Goal: Information Seeking & Learning: Learn about a topic

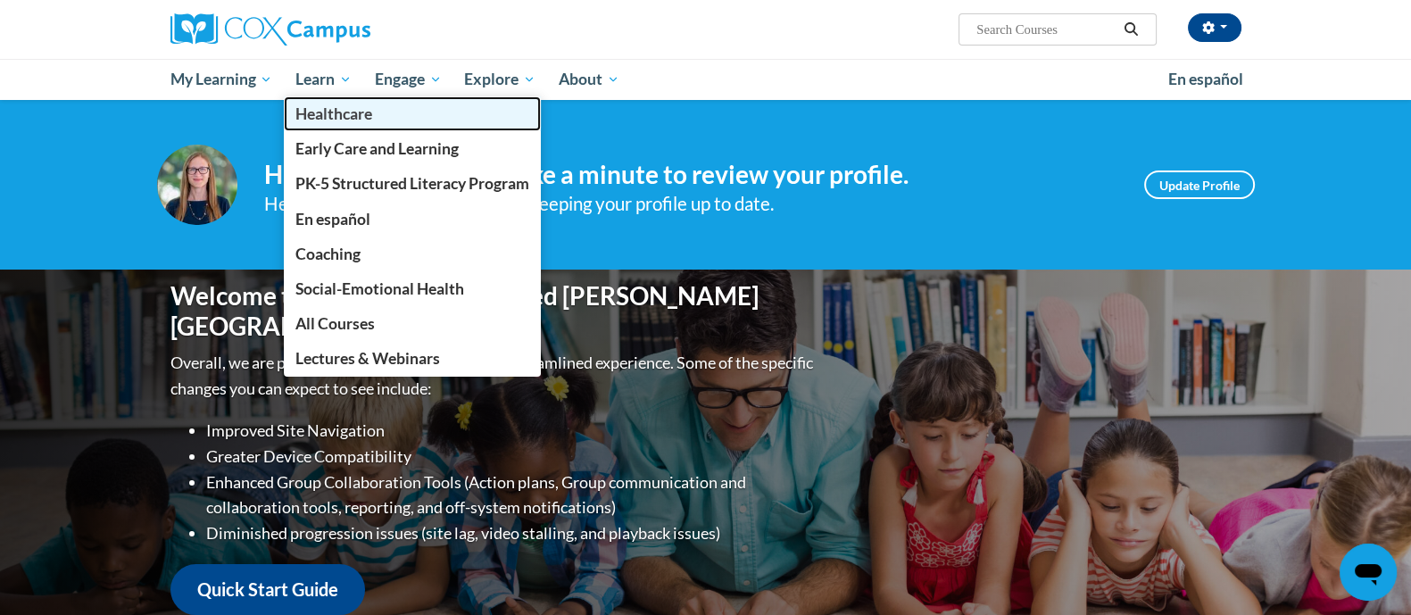
click at [437, 117] on link "Healthcare" at bounding box center [412, 113] width 257 height 35
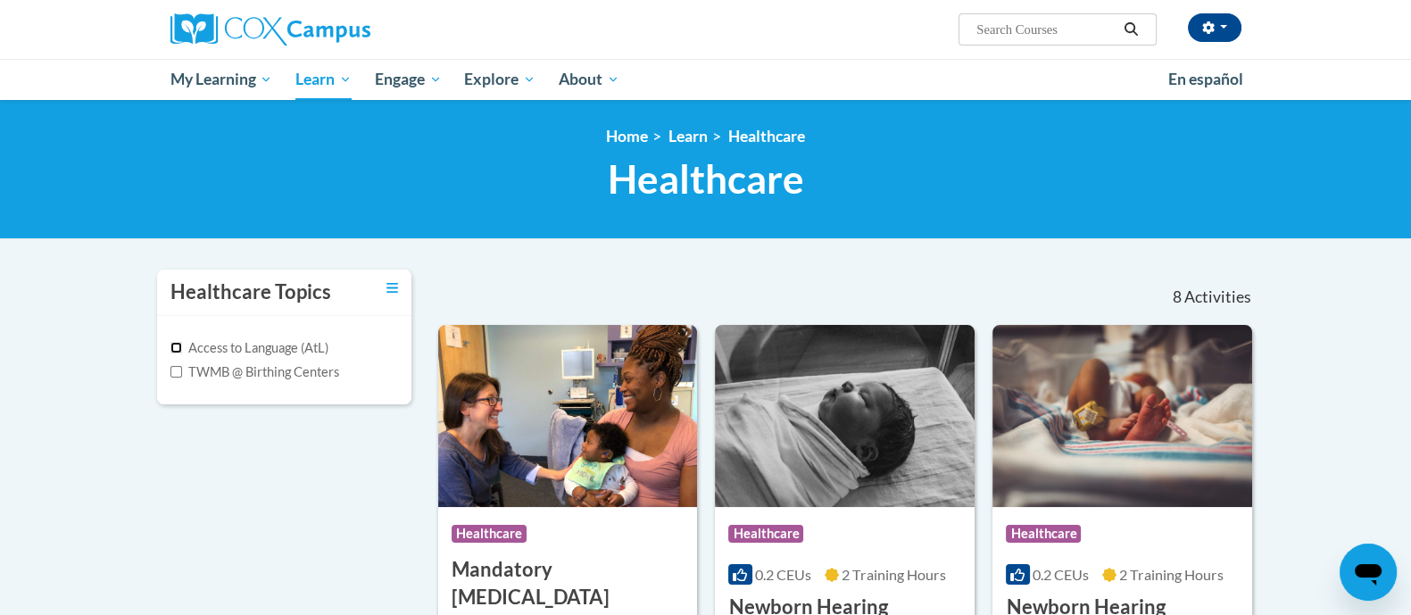
click at [174, 343] on input "Access to Language (AtL)" at bounding box center [176, 348] width 12 height 12
checkbox input "true"
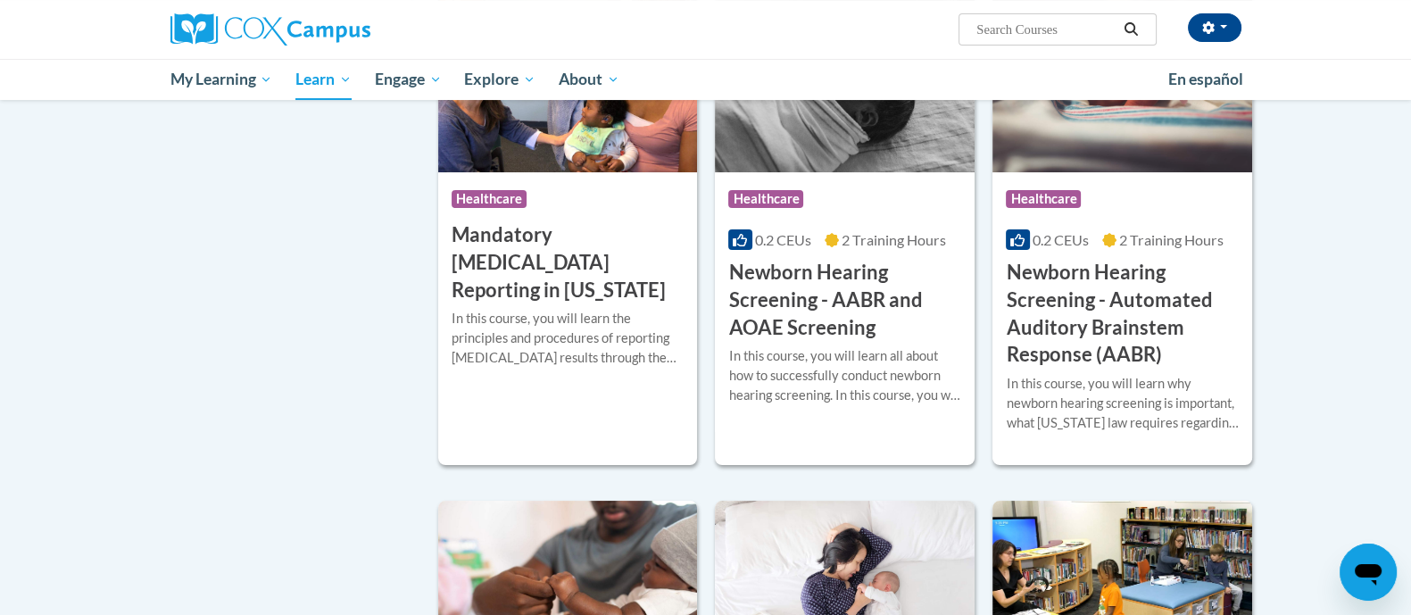
scroll to position [669, 0]
